Goal: Find specific page/section: Find specific page/section

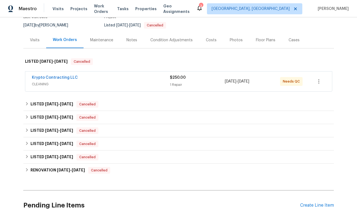
scroll to position [46, 0]
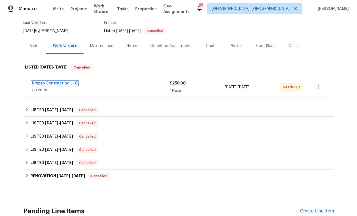
click at [68, 82] on link "Krypto Contracting LLC" at bounding box center [55, 83] width 46 height 4
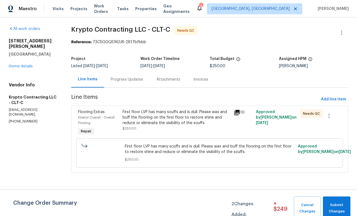
click at [238, 113] on icon at bounding box center [236, 112] width 7 height 7
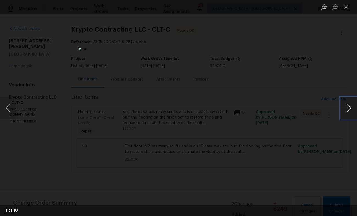
click at [348, 106] on button "Next image" at bounding box center [348, 108] width 16 height 22
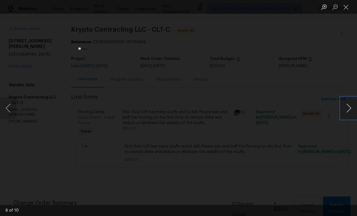
click at [348, 106] on button "Next image" at bounding box center [348, 108] width 16 height 22
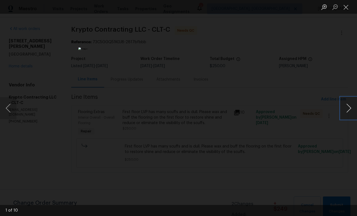
click at [348, 106] on button "Next image" at bounding box center [348, 108] width 16 height 22
click at [306, 117] on div "Lightbox" at bounding box center [178, 108] width 357 height 216
